Goal: Task Accomplishment & Management: Use online tool/utility

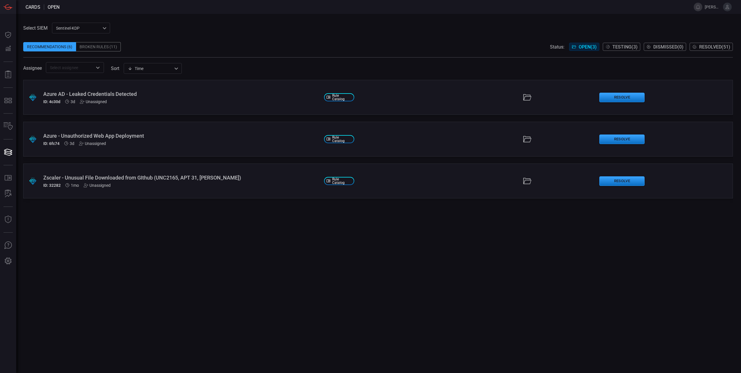
click at [625, 47] on span "Testing ( 3 )" at bounding box center [624, 47] width 25 height 6
click at [238, 137] on div "Snowflake - User Logged in from Multiple Countries in a Short Period of Time" at bounding box center [181, 136] width 276 height 6
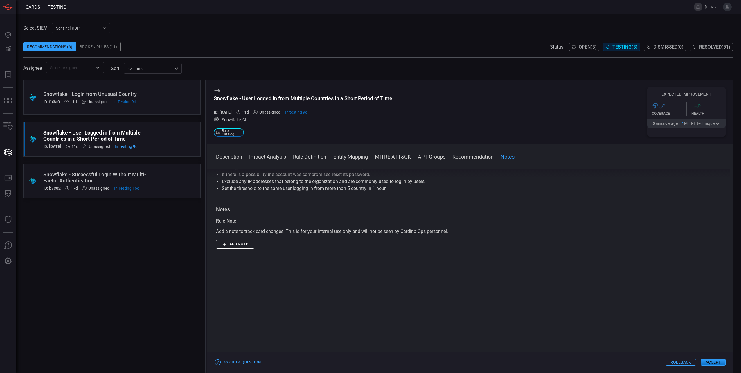
scroll to position [629, 0]
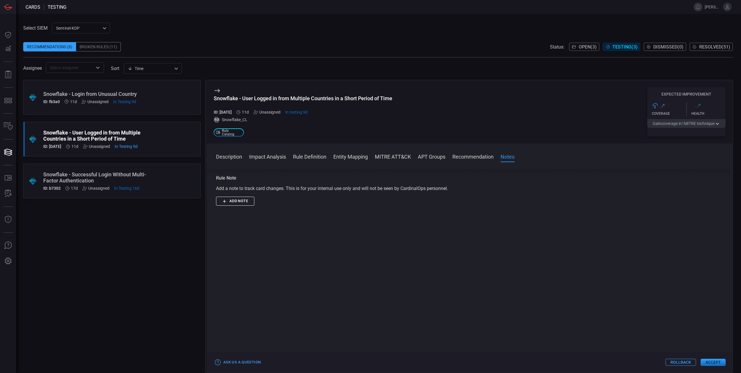
click at [715, 364] on button "Accept" at bounding box center [712, 361] width 25 height 7
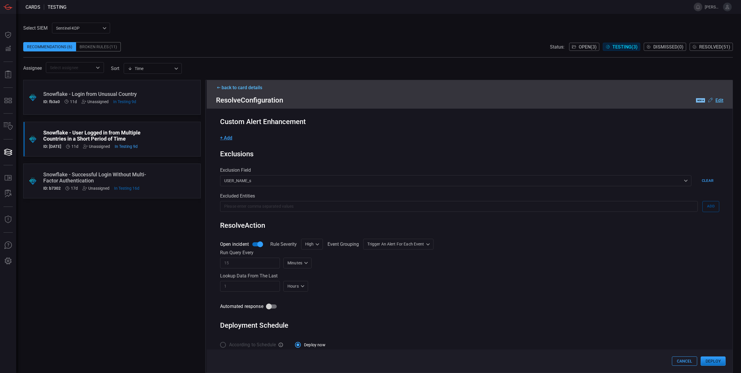
scroll to position [124, 0]
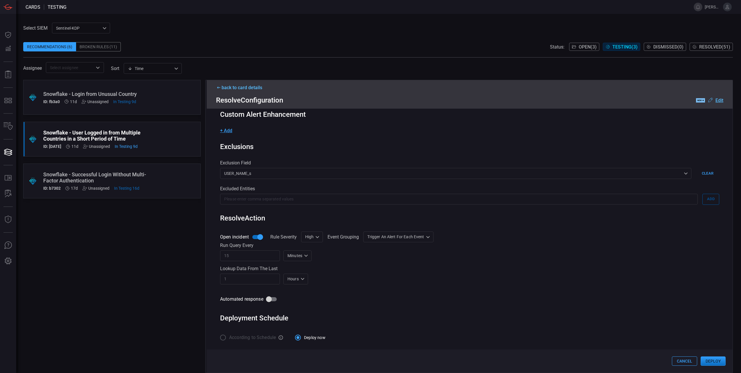
click at [715, 361] on button "Deploy" at bounding box center [712, 360] width 25 height 9
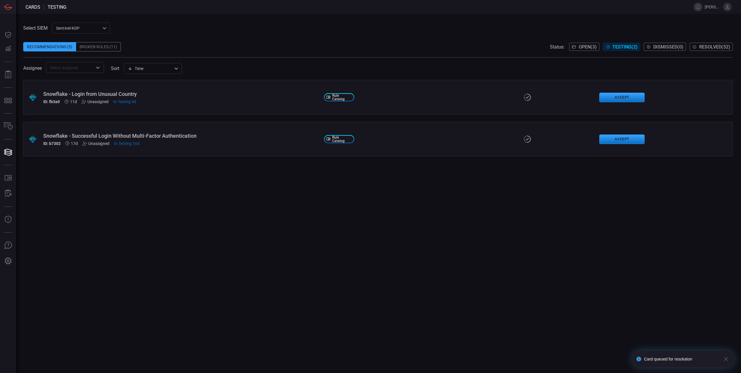
click at [579, 45] on span "Open ( 3 )" at bounding box center [587, 47] width 18 height 6
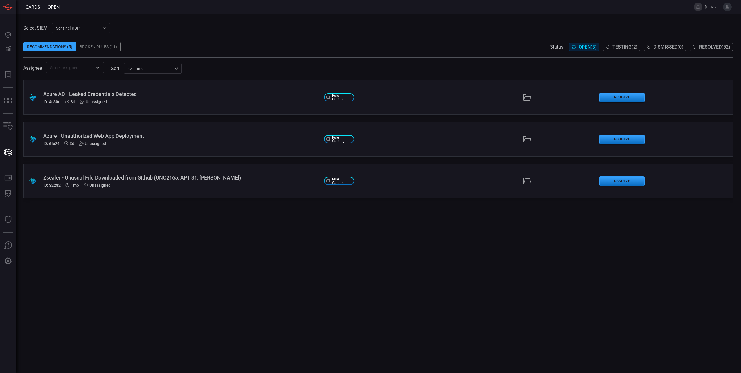
click at [169, 99] on div "ID: 4c30d 3d Unassigned" at bounding box center [181, 101] width 276 height 5
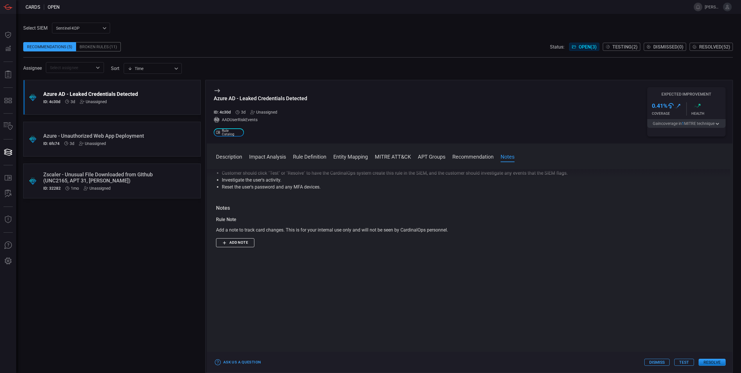
scroll to position [448, 0]
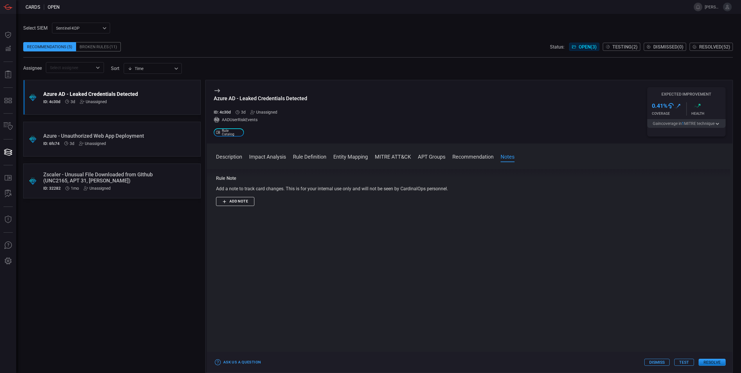
click at [685, 364] on button "Test" at bounding box center [684, 361] width 20 height 7
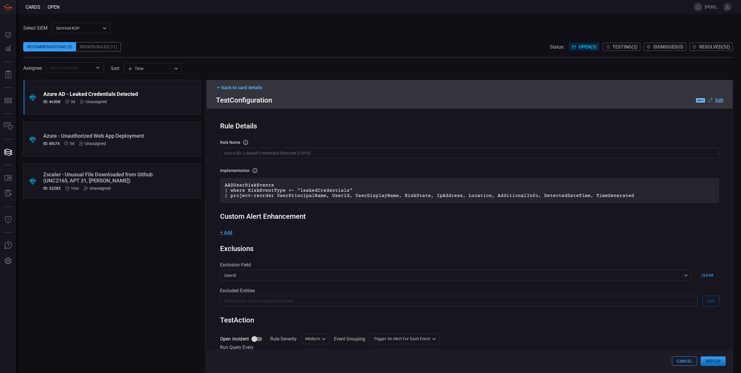
scroll to position [103, 0]
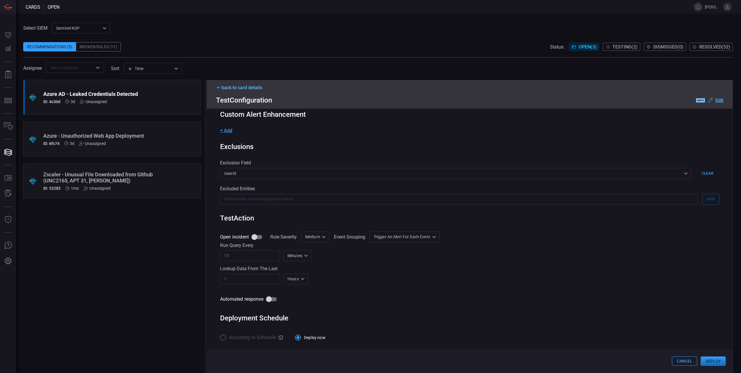
click at [320, 239] on div "Medium Medium ​" at bounding box center [315, 236] width 28 height 11
click at [308, 279] on div "High" at bounding box center [307, 278] width 9 height 6
type input "High"
click at [255, 236] on input "Open incident" at bounding box center [254, 236] width 33 height 11
click at [256, 236] on input "Open incident" at bounding box center [254, 236] width 33 height 11
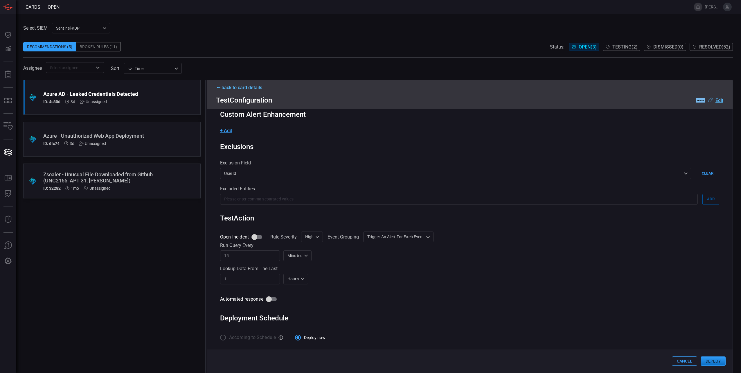
checkbox input "true"
click at [717, 361] on button "Deploy" at bounding box center [712, 360] width 25 height 9
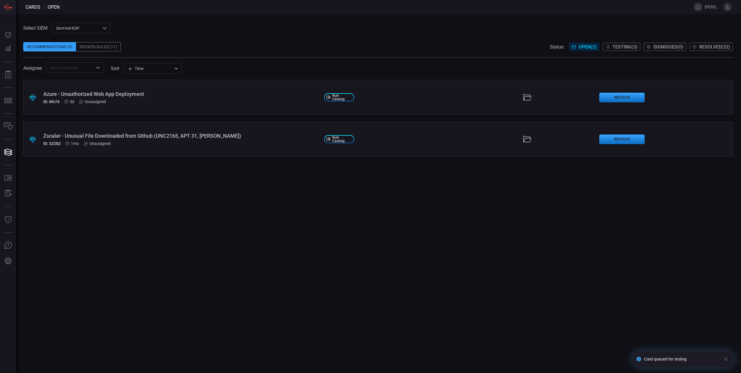
click at [177, 95] on div "Azure - Unauthorized Web App Deployment" at bounding box center [181, 94] width 276 height 6
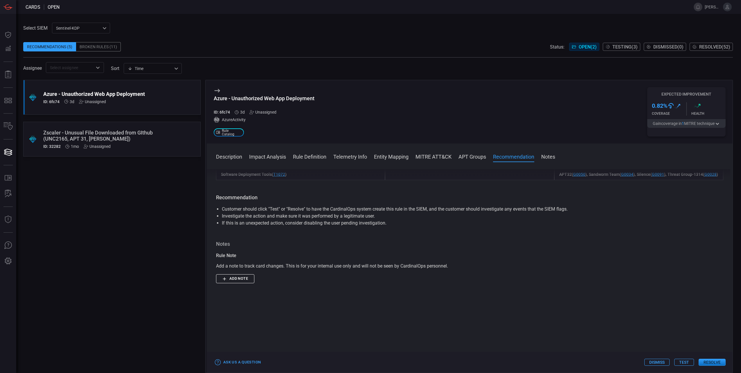
scroll to position [516, 0]
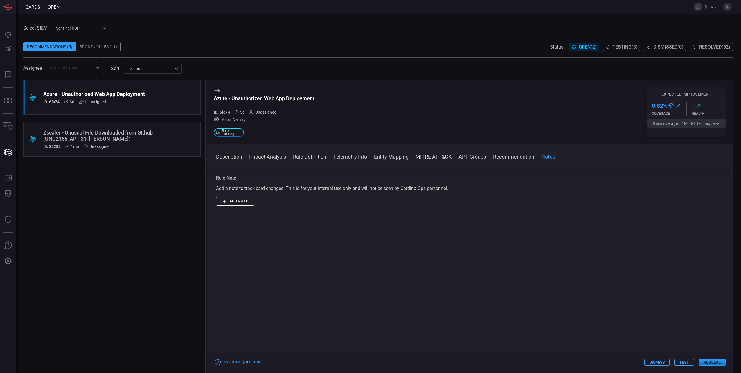
click at [685, 364] on button "Test" at bounding box center [684, 361] width 20 height 7
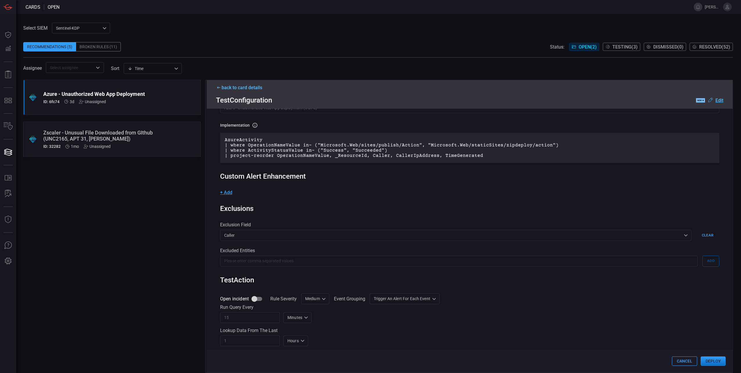
scroll to position [58, 0]
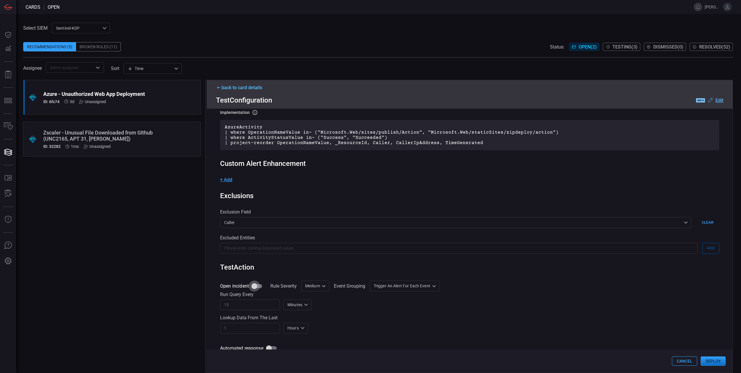
drag, startPoint x: 255, startPoint y: 288, endPoint x: 315, endPoint y: 292, distance: 60.2
click at [255, 287] on input "Open incident" at bounding box center [254, 285] width 33 height 11
checkbox input "true"
click at [316, 287] on div "Medium Medium ​" at bounding box center [315, 285] width 28 height 11
click at [313, 330] on li "High" at bounding box center [315, 328] width 35 height 10
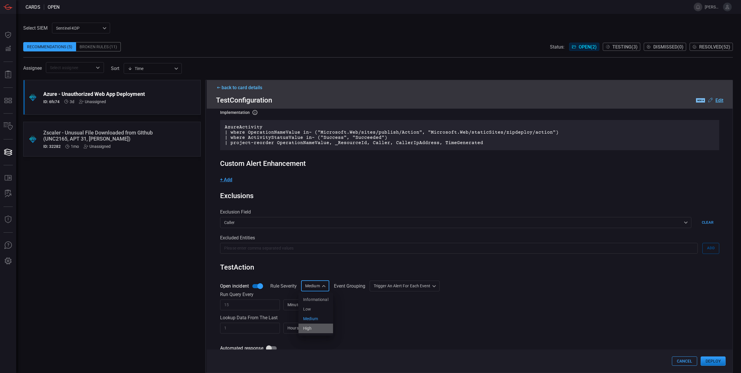
type input "High"
click at [391, 320] on div "Lookup data from the last" at bounding box center [469, 318] width 499 height 6
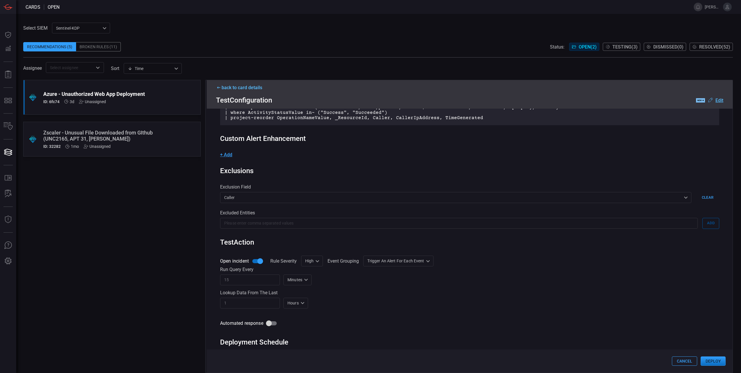
scroll to position [109, 0]
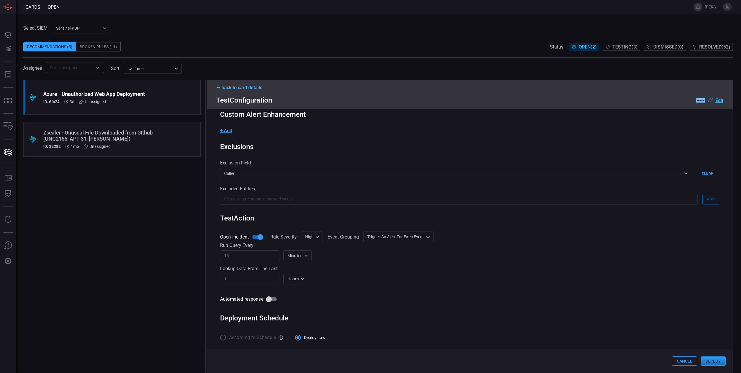
click at [716, 360] on button "Deploy" at bounding box center [712, 360] width 25 height 9
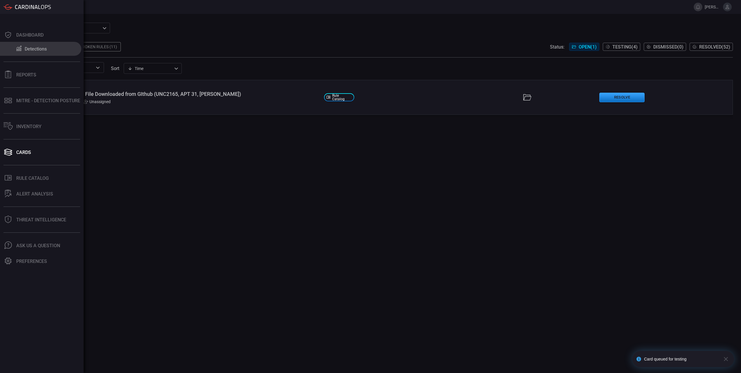
click at [38, 50] on div "Detections" at bounding box center [36, 49] width 22 height 6
